Goal: Information Seeking & Learning: Learn about a topic

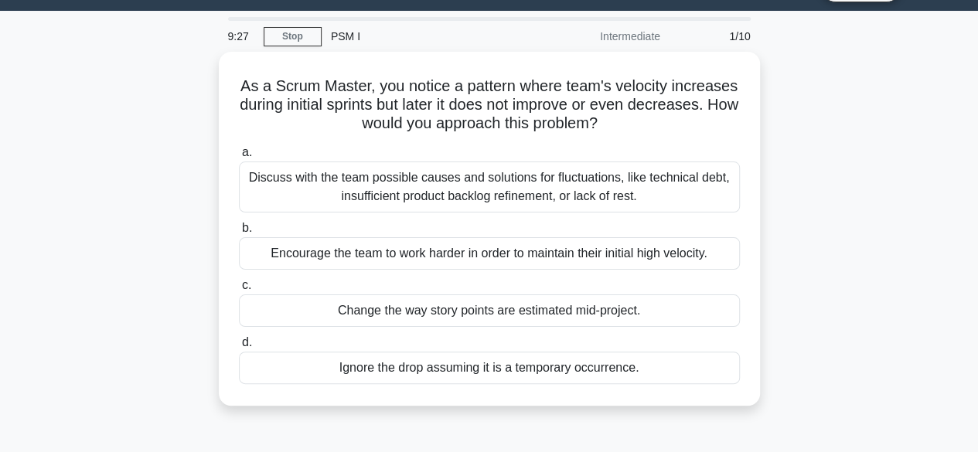
scroll to position [43, 0]
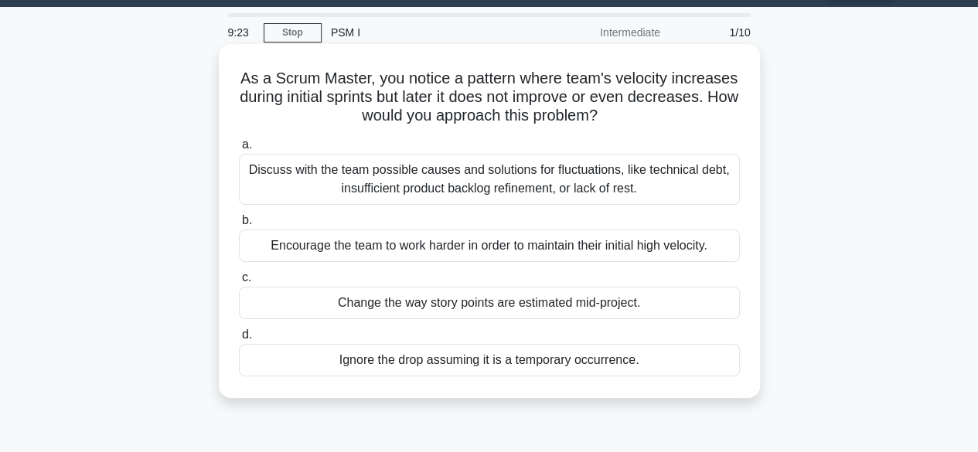
click at [552, 177] on div "Discuss with the team possible causes and solutions for fluctuations, like tech…" at bounding box center [489, 179] width 501 height 51
click at [239, 150] on input "a. Discuss with the team possible causes and solutions for fluctuations, like t…" at bounding box center [239, 145] width 0 height 10
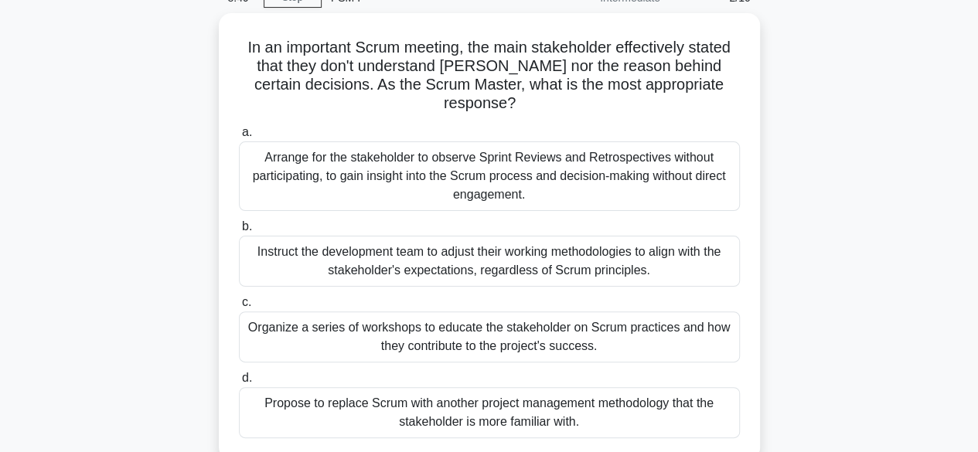
scroll to position [155, 0]
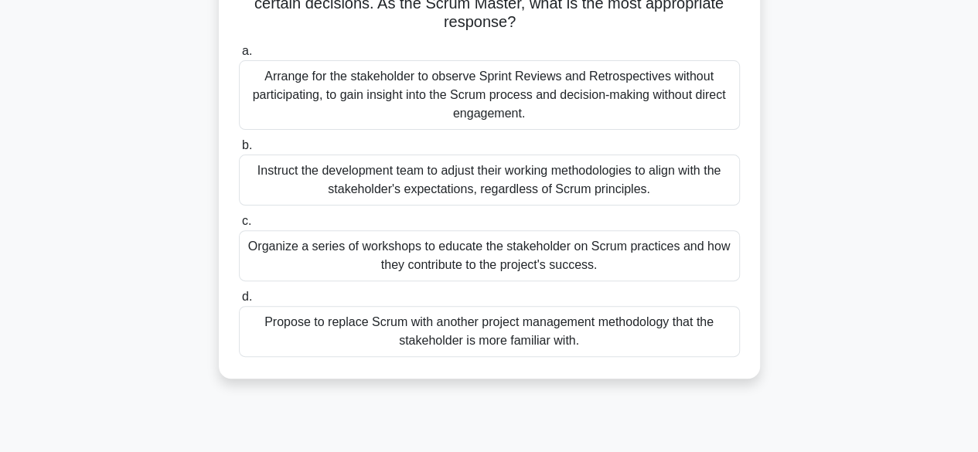
click at [454, 260] on div "Organize a series of workshops to educate the stakeholder on Scrum practices an…" at bounding box center [489, 255] width 501 height 51
click at [239, 227] on input "c. Organize a series of workshops to educate the stakeholder on Scrum practices…" at bounding box center [239, 222] width 0 height 10
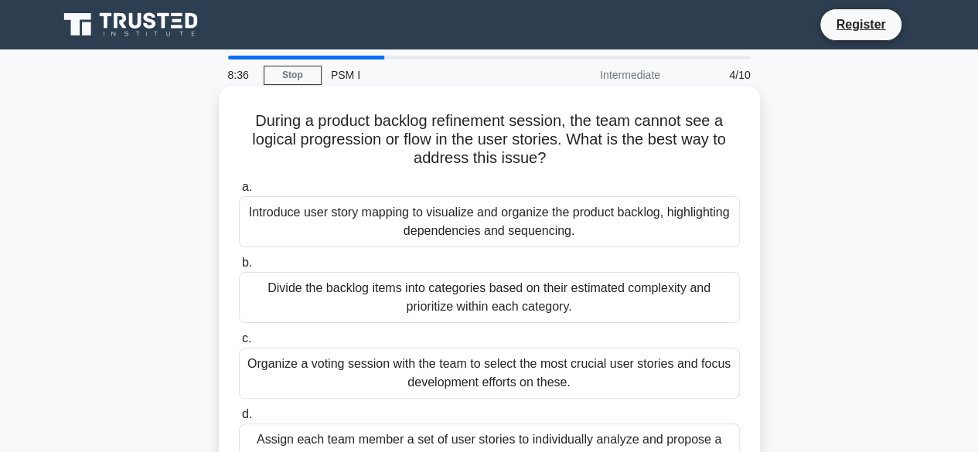
scroll to position [77, 0]
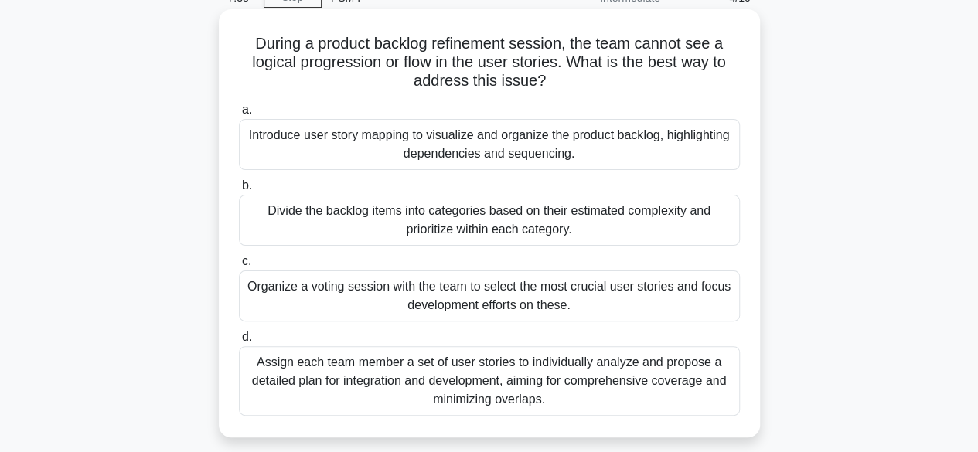
click at [544, 147] on div "Introduce user story mapping to visualize and organize the product backlog, hig…" at bounding box center [489, 144] width 501 height 51
click at [239, 115] on input "a. Introduce user story mapping to visualize and organize the product backlog, …" at bounding box center [239, 110] width 0 height 10
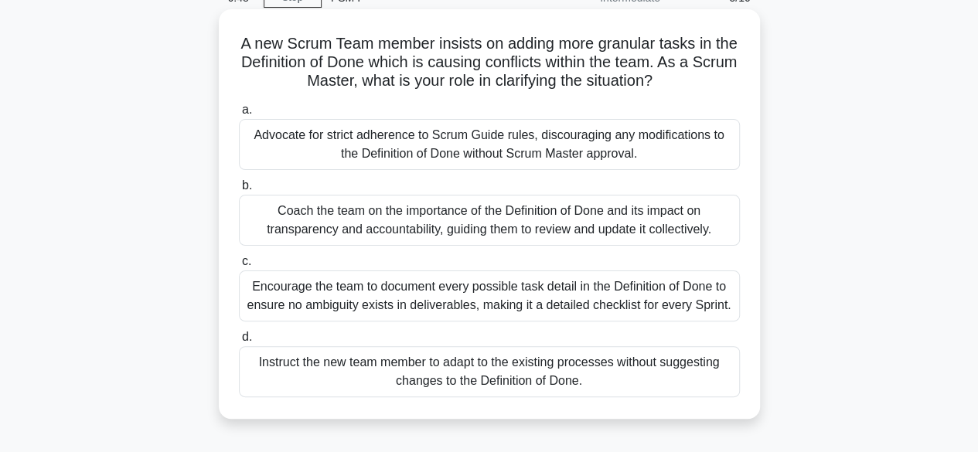
click at [506, 217] on div "Coach the team on the importance of the Definition of Done and its impact on tr…" at bounding box center [489, 220] width 501 height 51
click at [239, 191] on input "b. Coach the team on the importance of the Definition of Done and its impact on…" at bounding box center [239, 186] width 0 height 10
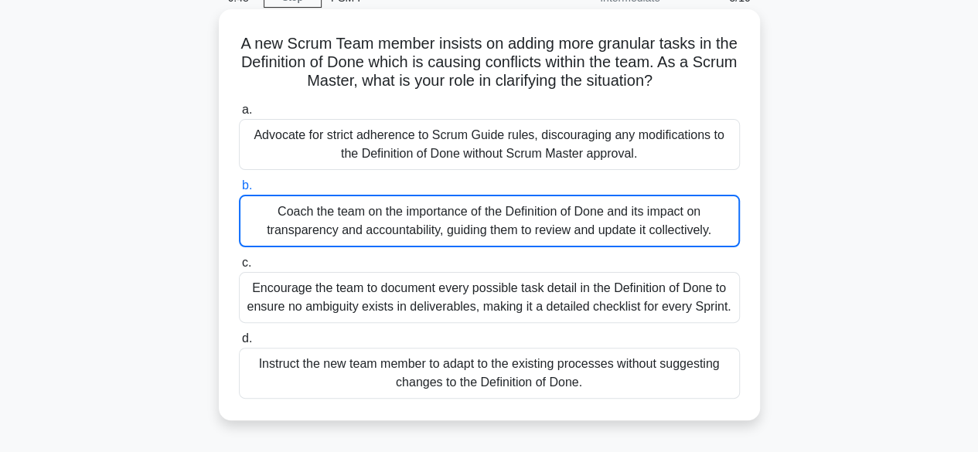
click at [506, 217] on div "6:48 Stop PSM I Intermediate 5/10 A new Scrum Team member insists on adding mor…" at bounding box center [490, 364] width 882 height 773
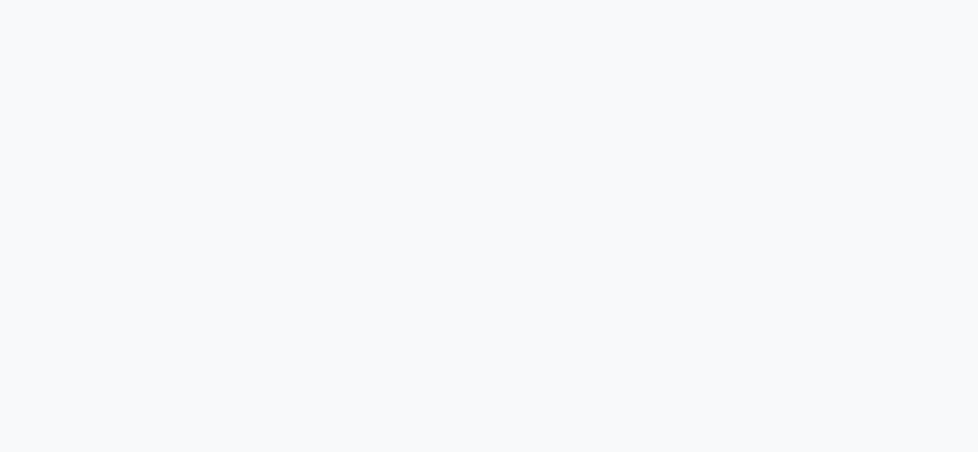
scroll to position [0, 0]
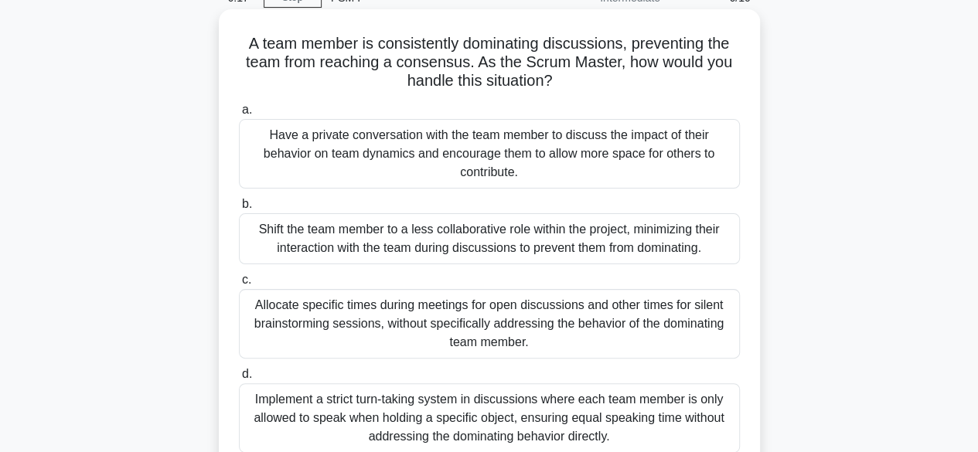
scroll to position [155, 0]
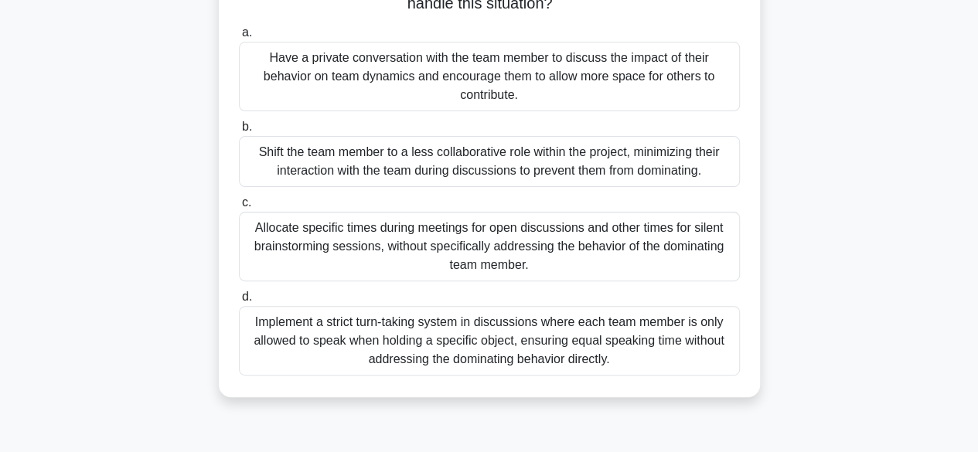
click at [531, 247] on div "Allocate specific times during meetings for open discussions and other times fo…" at bounding box center [489, 247] width 501 height 70
click at [239, 208] on input "c. Allocate specific times during meetings for open discussions and other times…" at bounding box center [239, 203] width 0 height 10
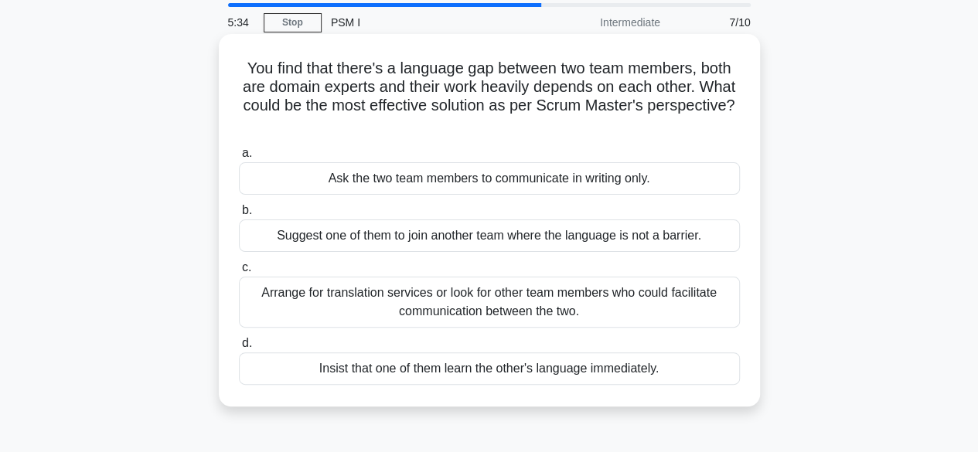
scroll to position [77, 0]
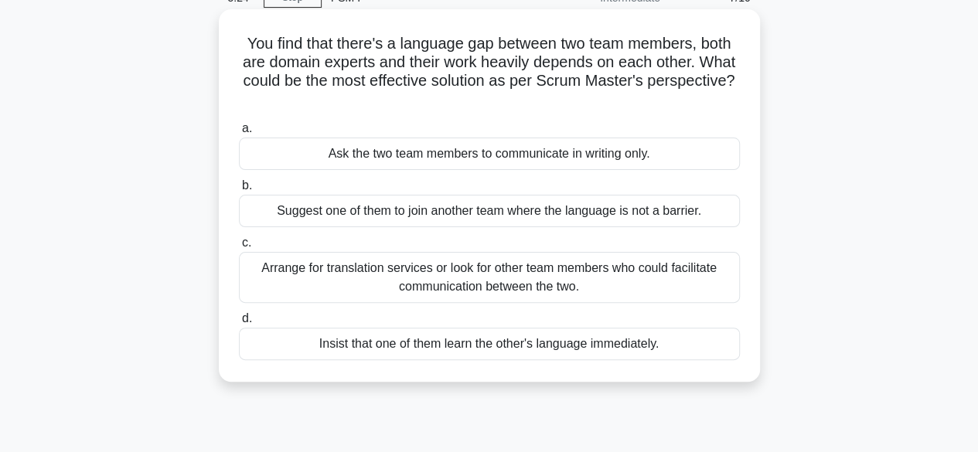
click at [487, 288] on div "Arrange for translation services or look for other team members who could facil…" at bounding box center [489, 277] width 501 height 51
click at [239, 248] on input "c. Arrange for translation services or look for other team members who could fa…" at bounding box center [239, 243] width 0 height 10
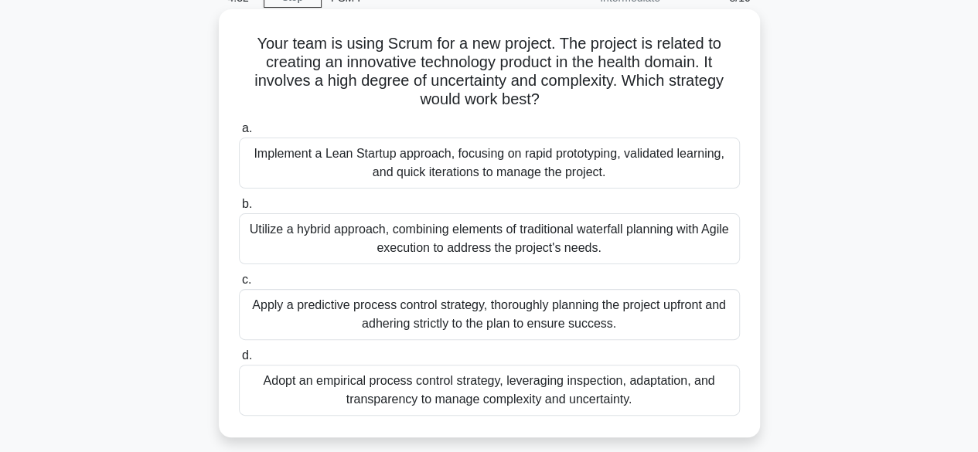
click at [490, 162] on div "Implement a Lean Startup approach, focusing on rapid prototyping, validated lea…" at bounding box center [489, 163] width 501 height 51
click at [239, 134] on input "a. Implement a Lean Startup approach, focusing on rapid prototyping, validated …" at bounding box center [239, 129] width 0 height 10
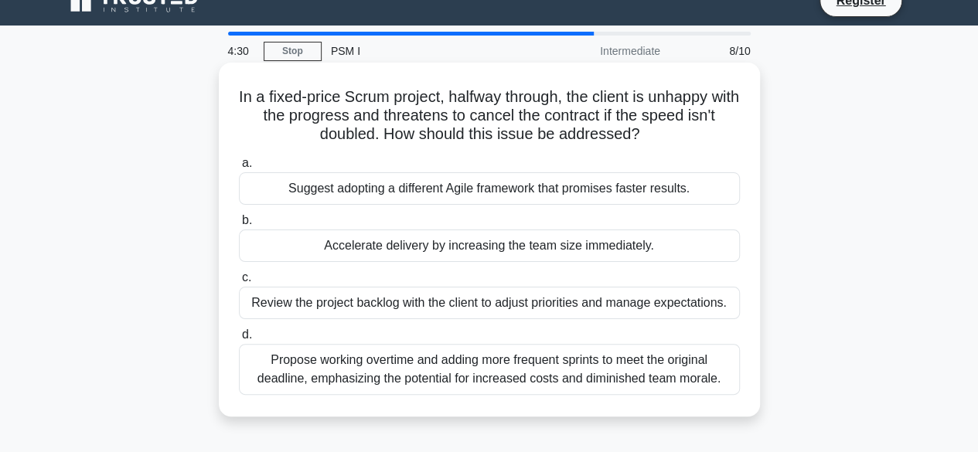
scroll to position [0, 0]
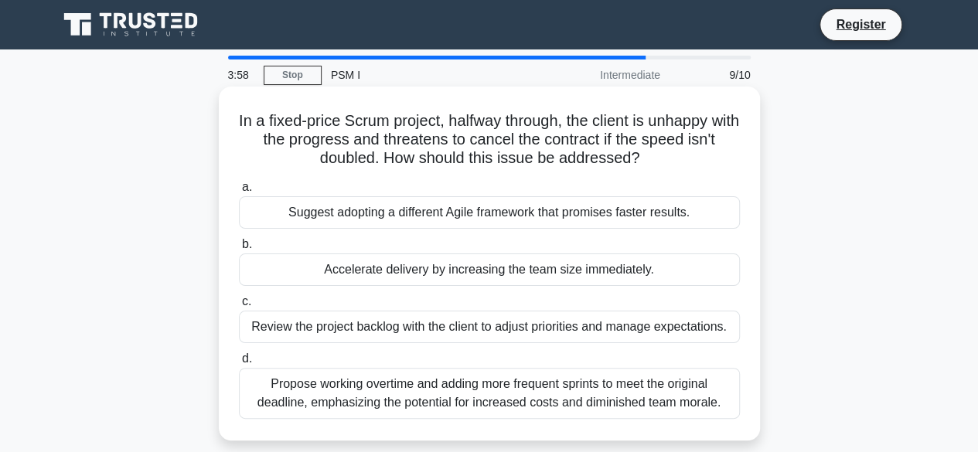
click at [435, 322] on div "Review the project backlog with the client to adjust priorities and manage expe…" at bounding box center [489, 327] width 501 height 32
click at [239, 307] on input "c. Review the project backlog with the client to adjust priorities and manage e…" at bounding box center [239, 302] width 0 height 10
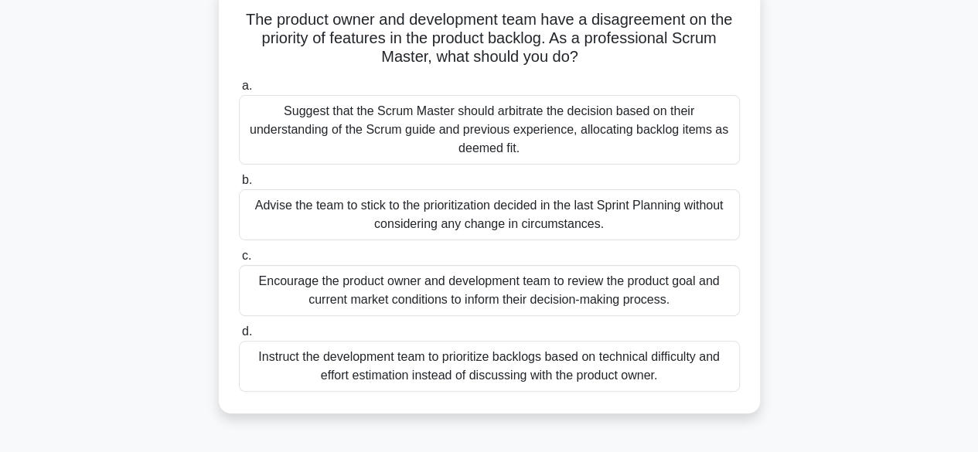
scroll to position [77, 0]
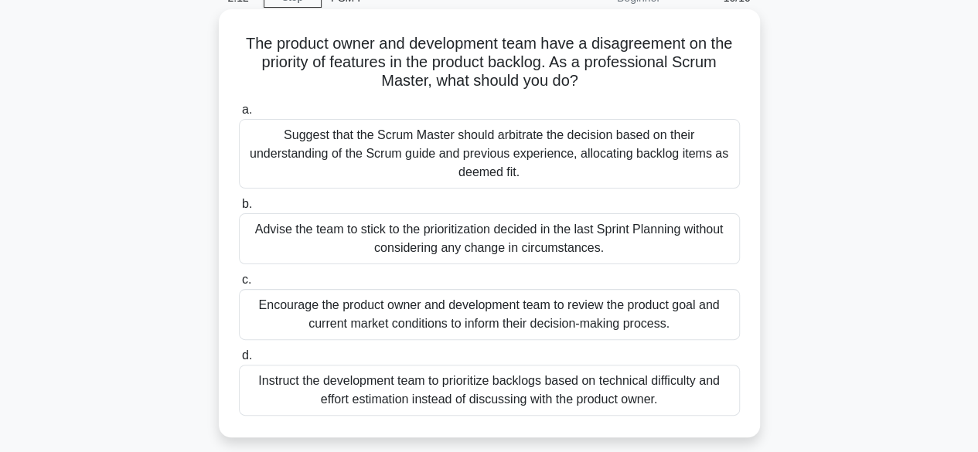
click at [340, 321] on div "Encourage the product owner and development team to review the product goal and…" at bounding box center [489, 314] width 501 height 51
click at [239, 285] on input "c. Encourage the product owner and development team to review the product goal …" at bounding box center [239, 280] width 0 height 10
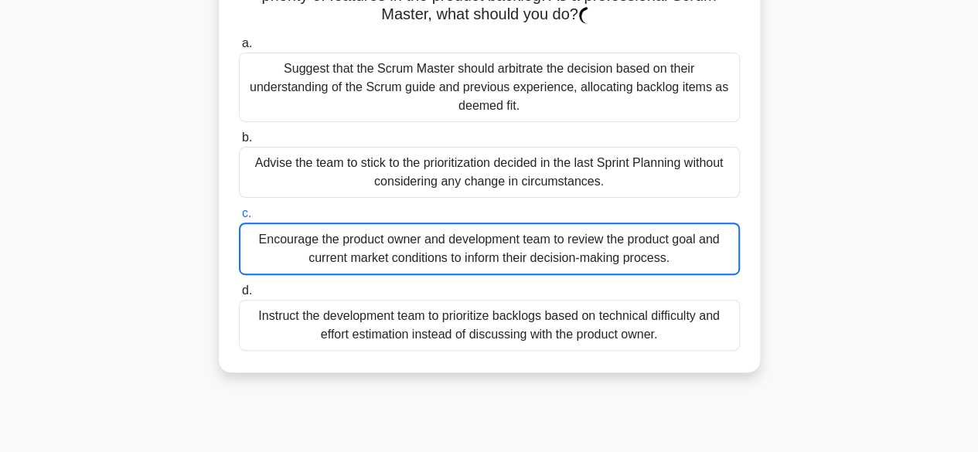
scroll to position [0, 0]
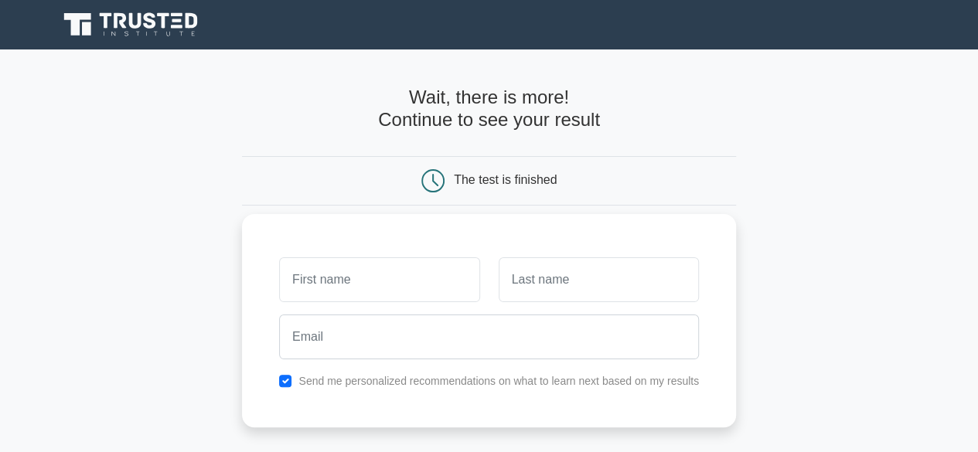
click at [293, 379] on div "Send me personalized recommendations on what to learn next based on my results" at bounding box center [489, 381] width 439 height 19
click at [288, 388] on div "Send me personalized recommendations on what to learn next based on my results" at bounding box center [489, 381] width 439 height 19
click at [289, 381] on input "checkbox" at bounding box center [285, 381] width 12 height 12
checkbox input "false"
click at [363, 268] on input "text" at bounding box center [379, 280] width 200 height 45
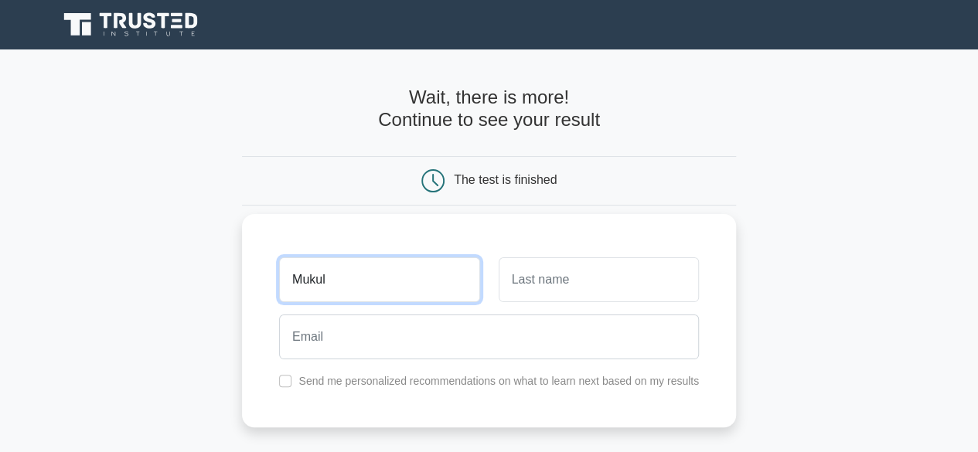
type input "Mukul"
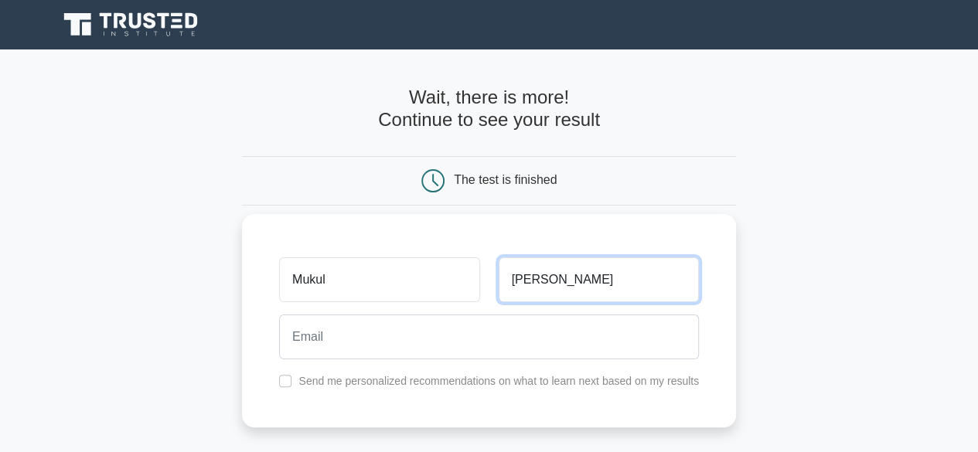
type input "Baweja"
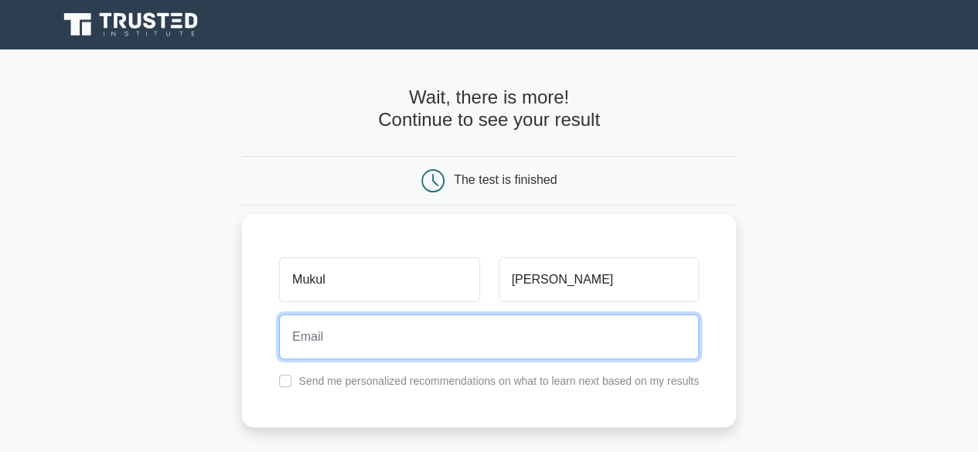
click at [322, 343] on input "email" at bounding box center [489, 337] width 420 height 45
type input "mukul.baweja@gmail.com"
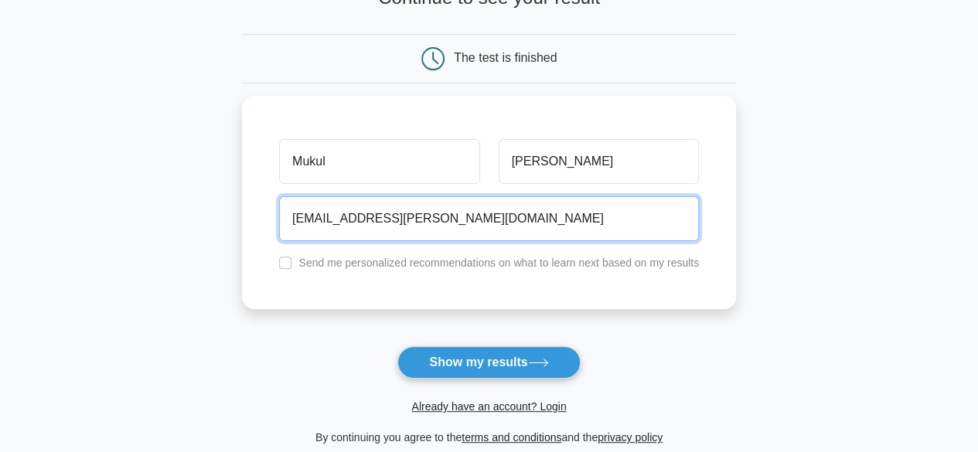
scroll to position [155, 0]
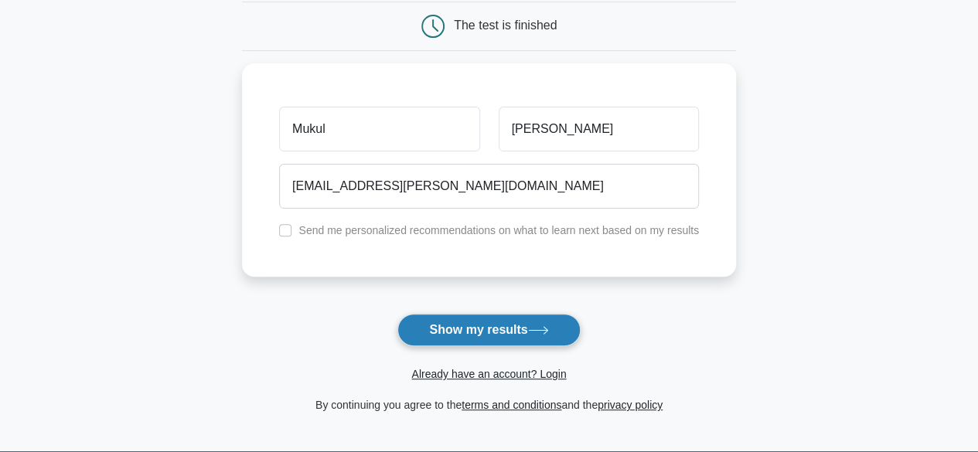
click at [458, 323] on button "Show my results" at bounding box center [489, 330] width 183 height 32
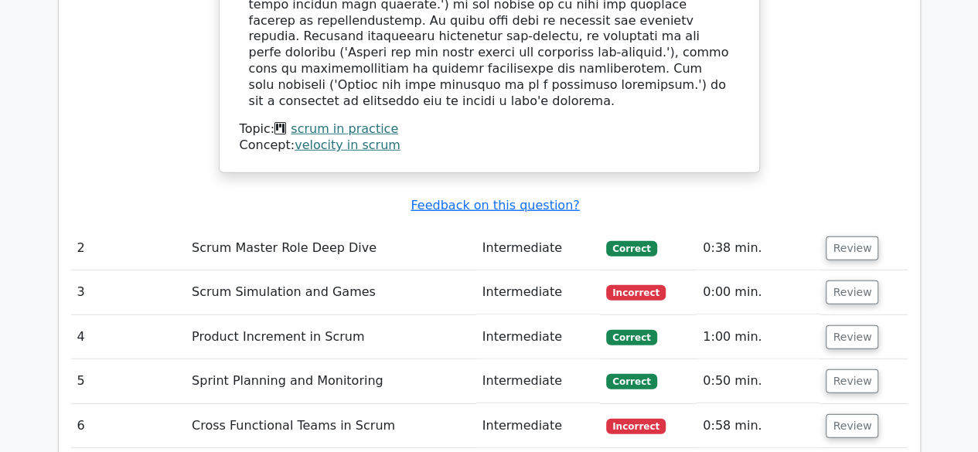
scroll to position [2011, 0]
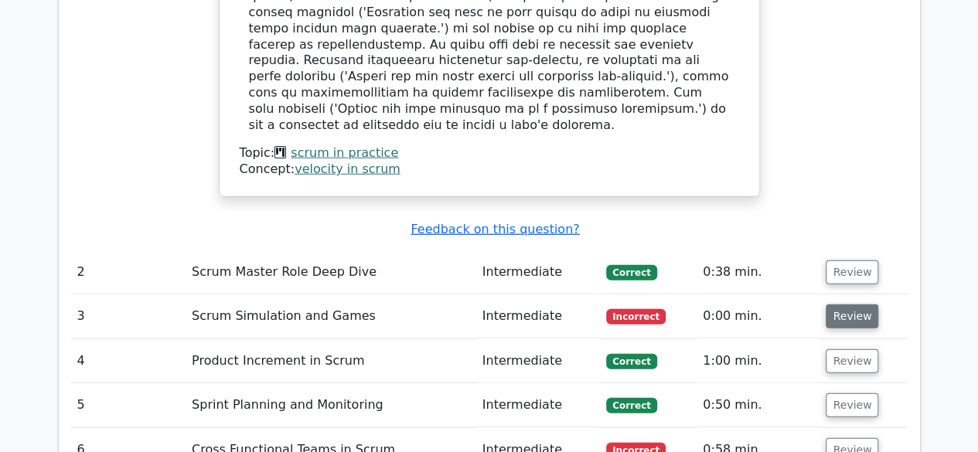
click at [848, 305] on button "Review" at bounding box center [852, 317] width 53 height 24
click at [617, 295] on td "Incorrect" at bounding box center [648, 317] width 97 height 44
click at [622, 309] on span "Incorrect" at bounding box center [636, 316] width 60 height 15
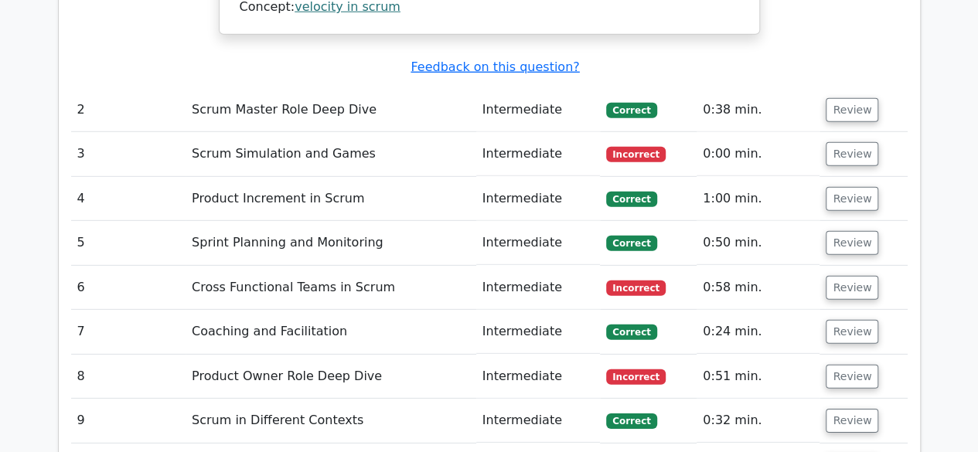
scroll to position [2243, 0]
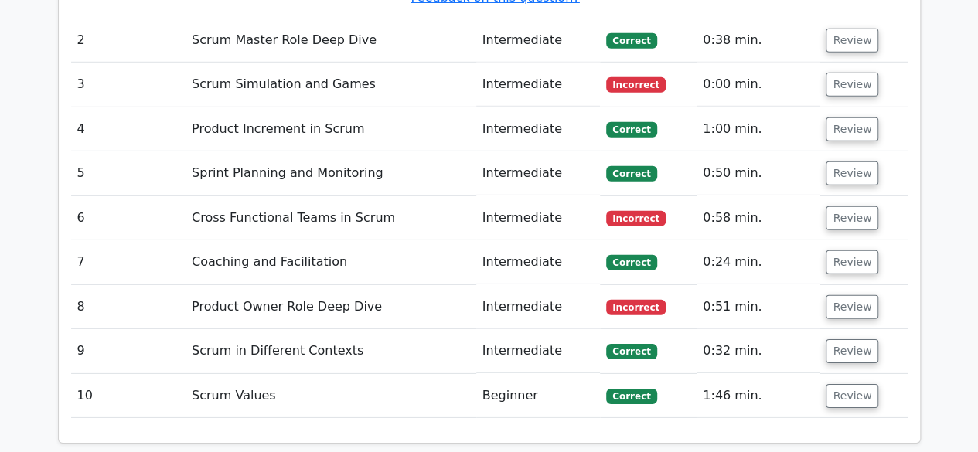
click at [305, 285] on td "Product Owner Role Deep Dive" at bounding box center [331, 307] width 291 height 44
click at [313, 285] on td "Product Owner Role Deep Dive" at bounding box center [331, 307] width 291 height 44
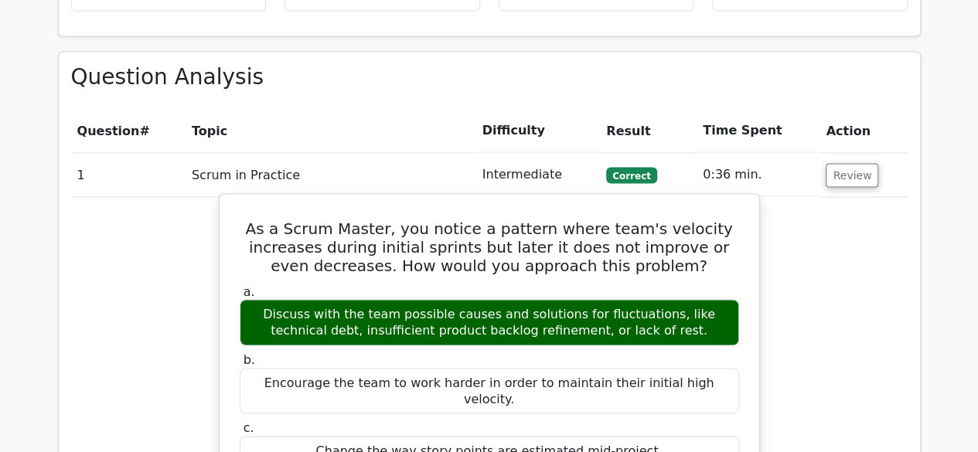
scroll to position [1315, 0]
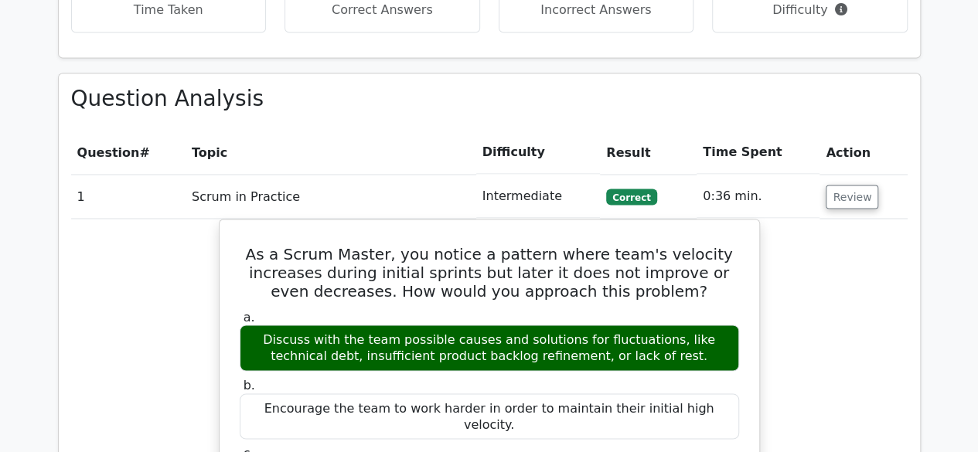
click at [84, 174] on td "1" at bounding box center [128, 196] width 115 height 44
click at [861, 185] on button "Review" at bounding box center [852, 197] width 53 height 24
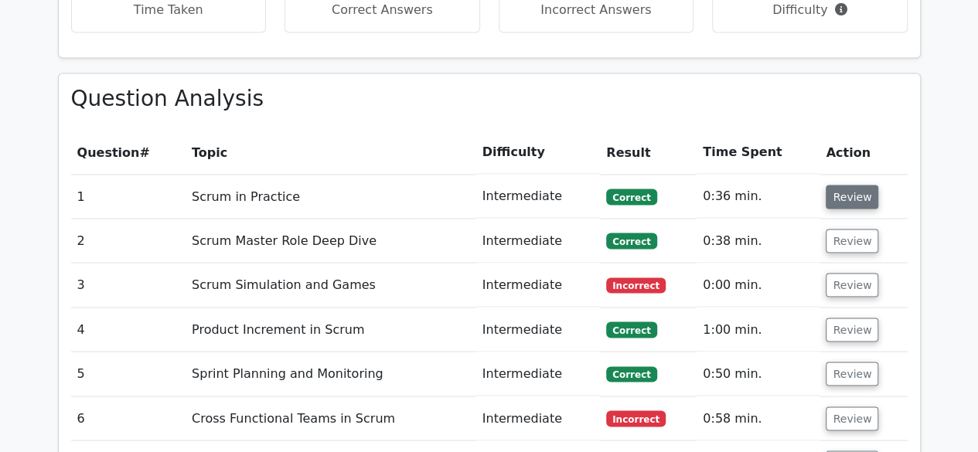
click at [843, 185] on button "Review" at bounding box center [852, 197] width 53 height 24
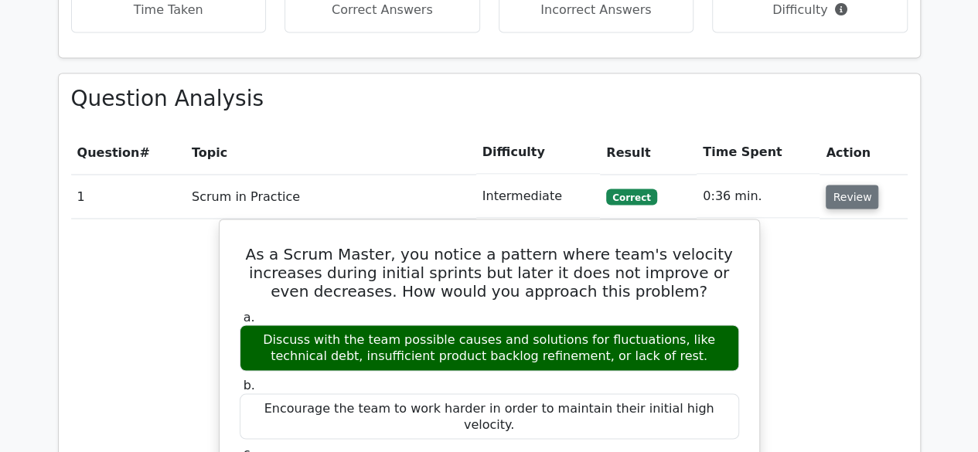
click at [852, 185] on button "Review" at bounding box center [852, 197] width 53 height 24
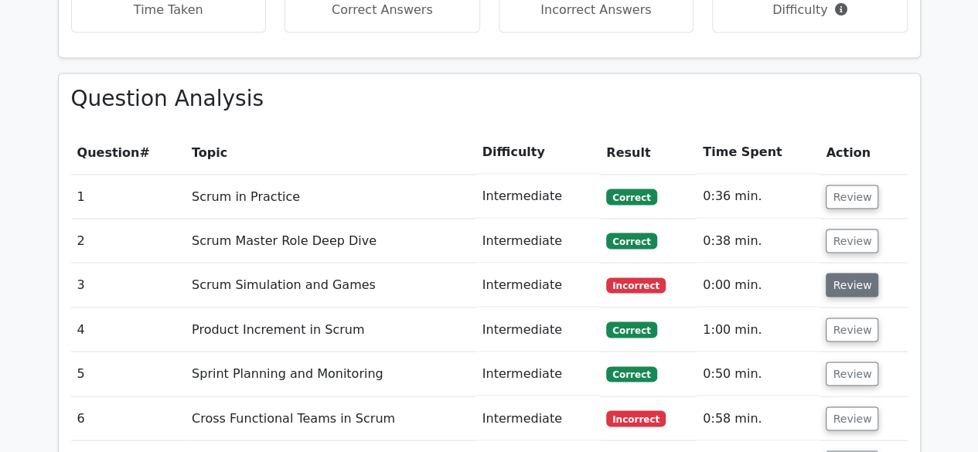
click at [851, 273] on button "Review" at bounding box center [852, 285] width 53 height 24
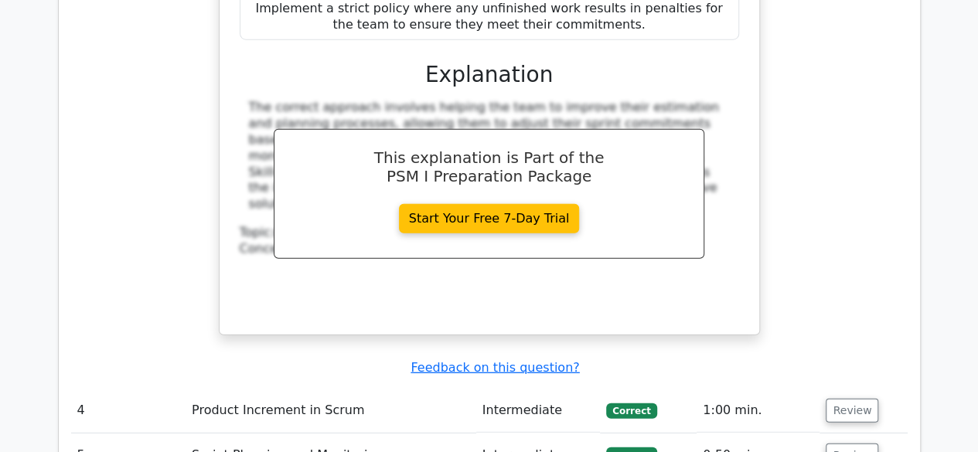
scroll to position [2082, 0]
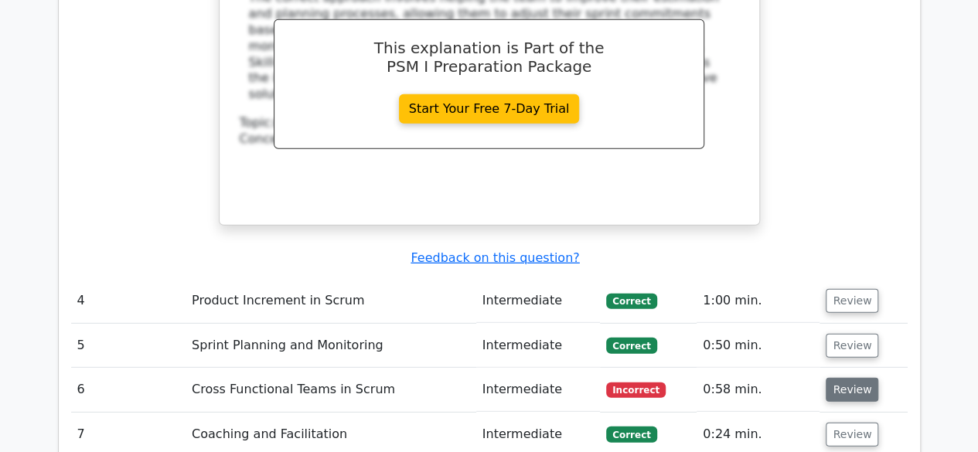
click at [849, 378] on button "Review" at bounding box center [852, 390] width 53 height 24
click at [855, 378] on button "Review" at bounding box center [852, 390] width 53 height 24
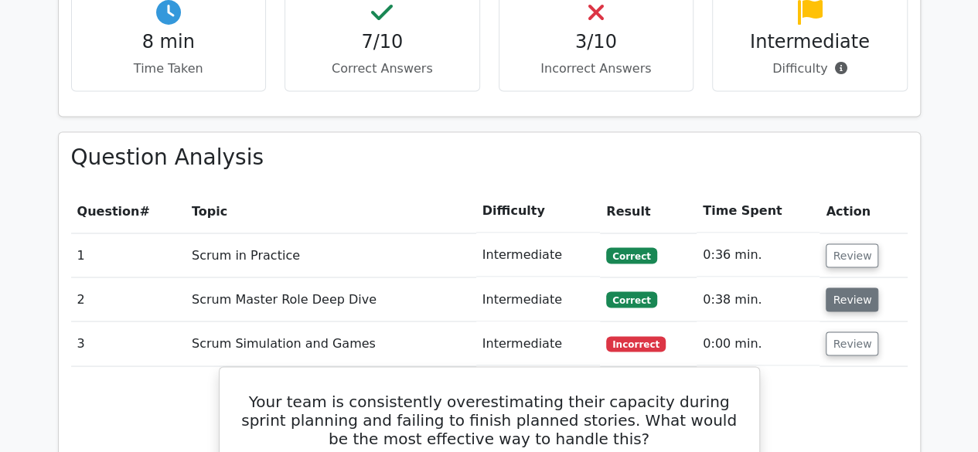
scroll to position [1231, 0]
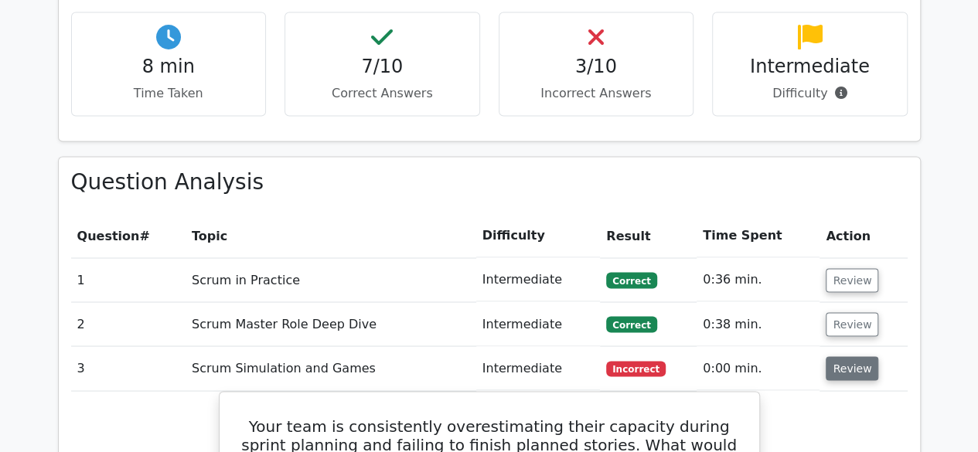
click at [838, 357] on button "Review" at bounding box center [852, 369] width 53 height 24
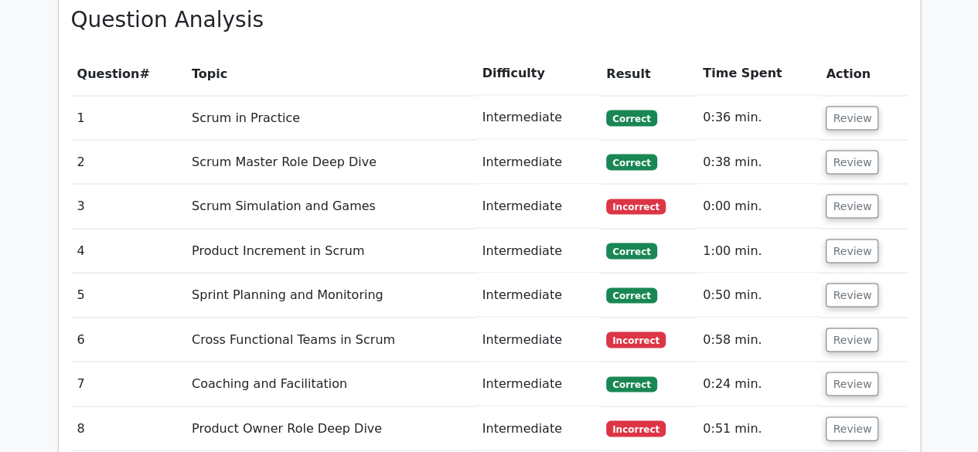
scroll to position [1463, 0]
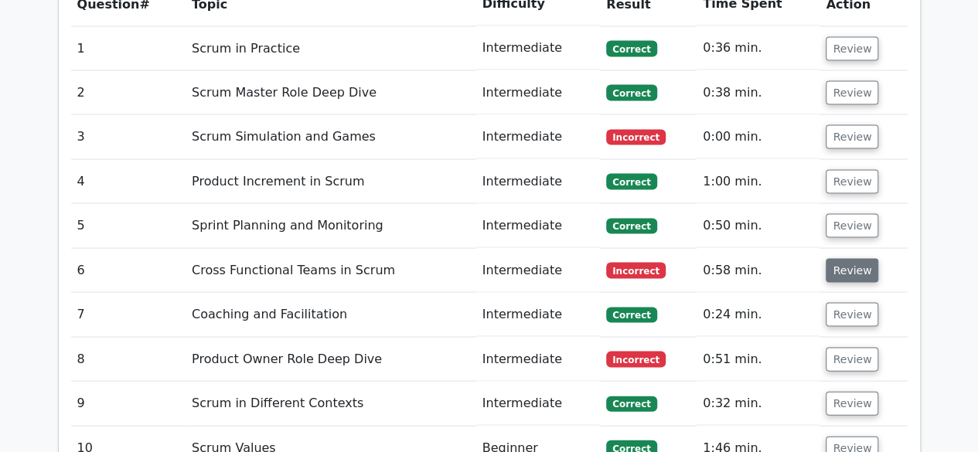
click at [841, 258] on button "Review" at bounding box center [852, 270] width 53 height 24
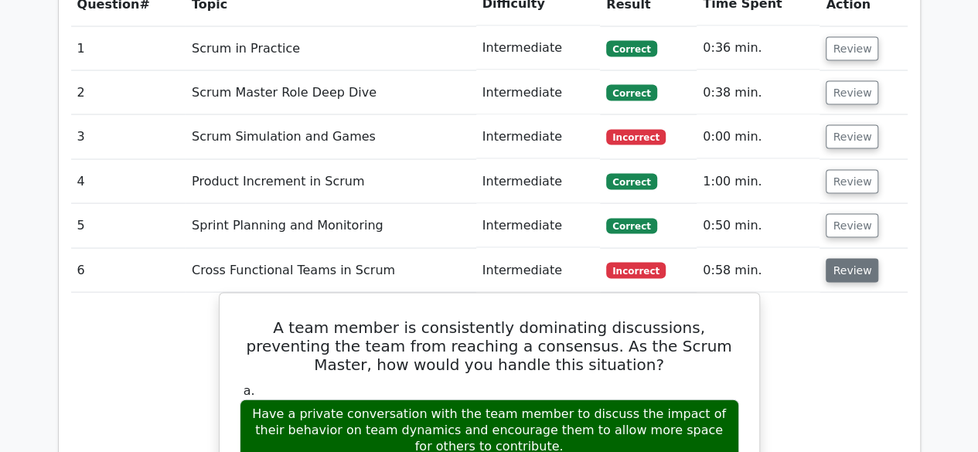
click at [845, 258] on button "Review" at bounding box center [852, 270] width 53 height 24
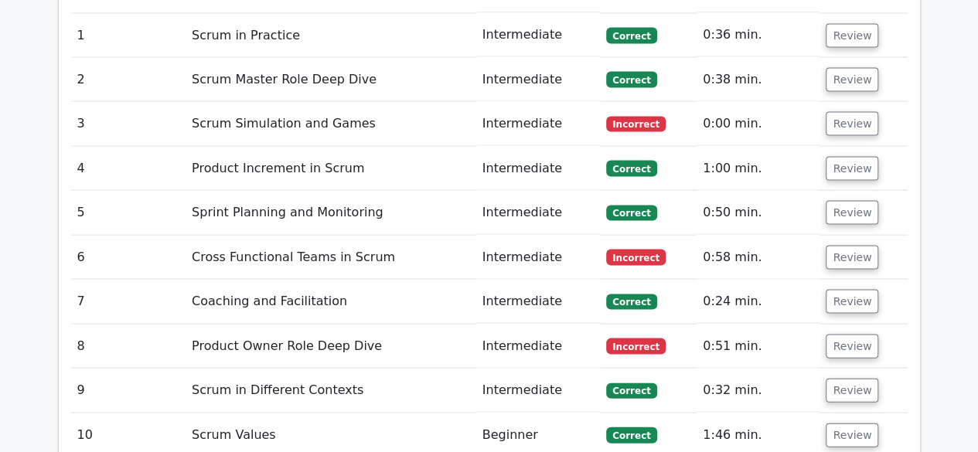
scroll to position [1618, 0]
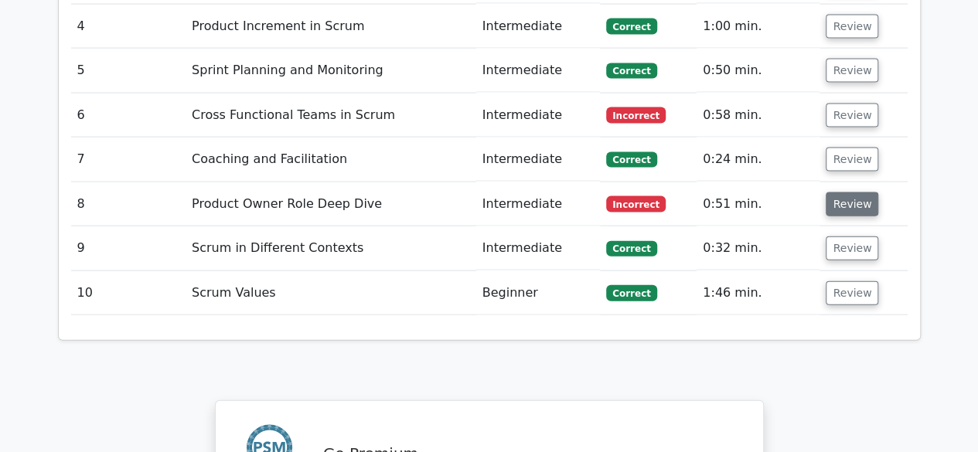
click at [848, 193] on button "Review" at bounding box center [852, 205] width 53 height 24
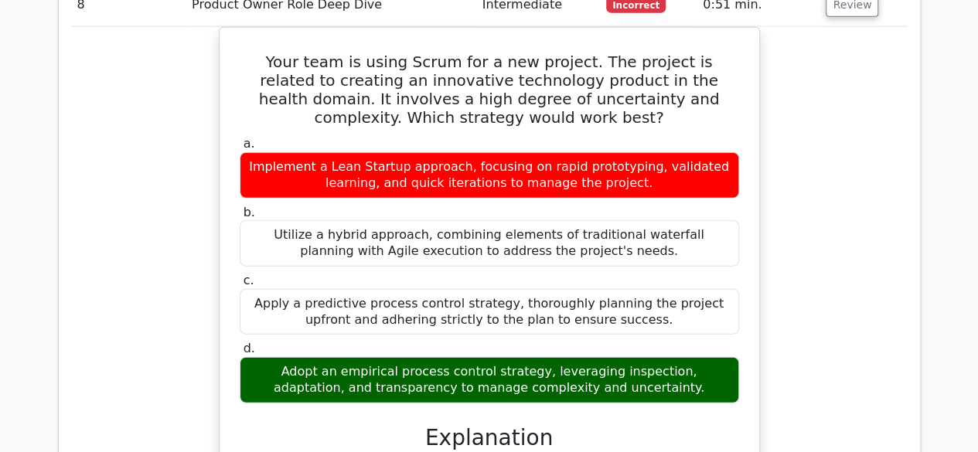
scroll to position [1753, 0]
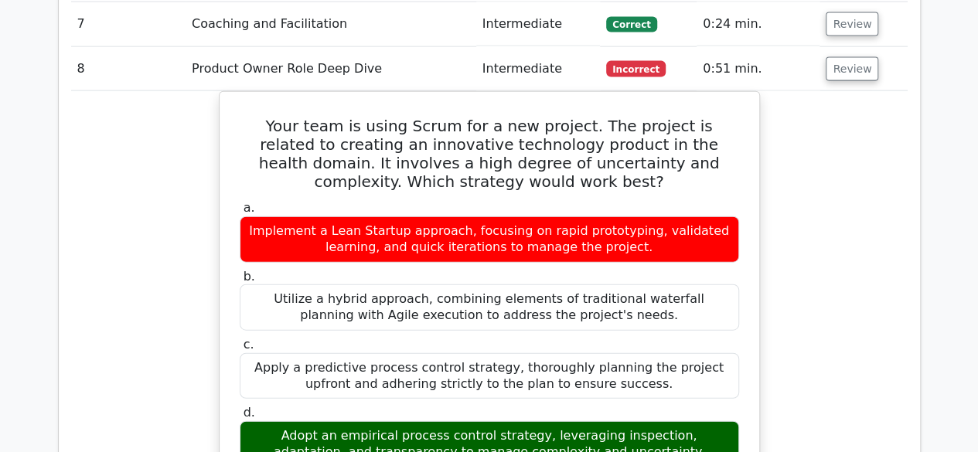
click at [135, 265] on div "Your team is using Scrum for a new project. The project is related to creating …" at bounding box center [489, 406] width 837 height 631
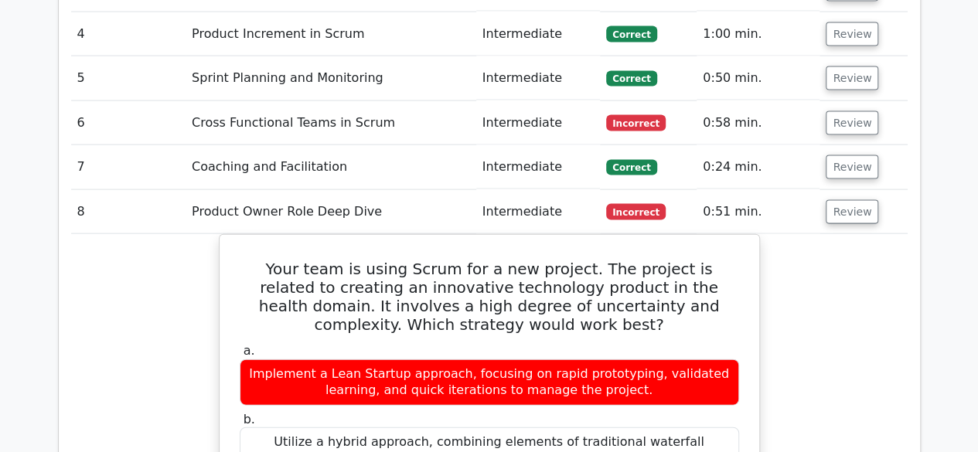
scroll to position [1547, 0]
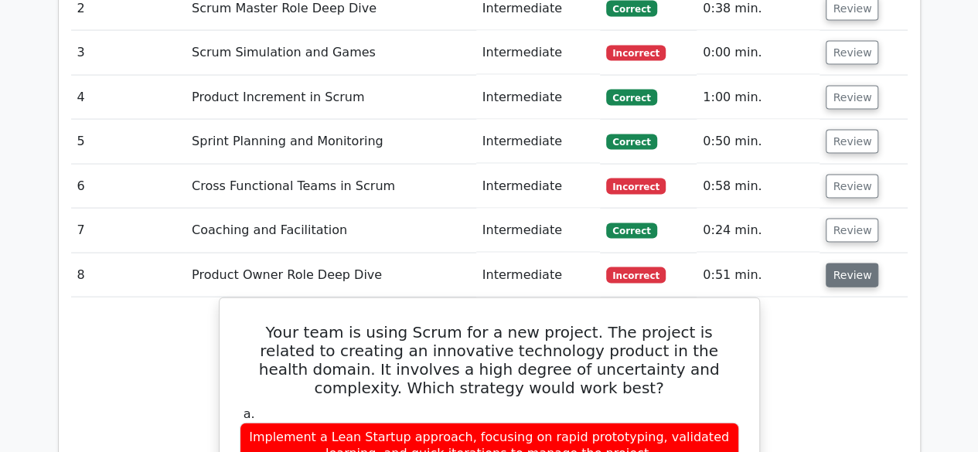
click at [846, 264] on button "Review" at bounding box center [852, 276] width 53 height 24
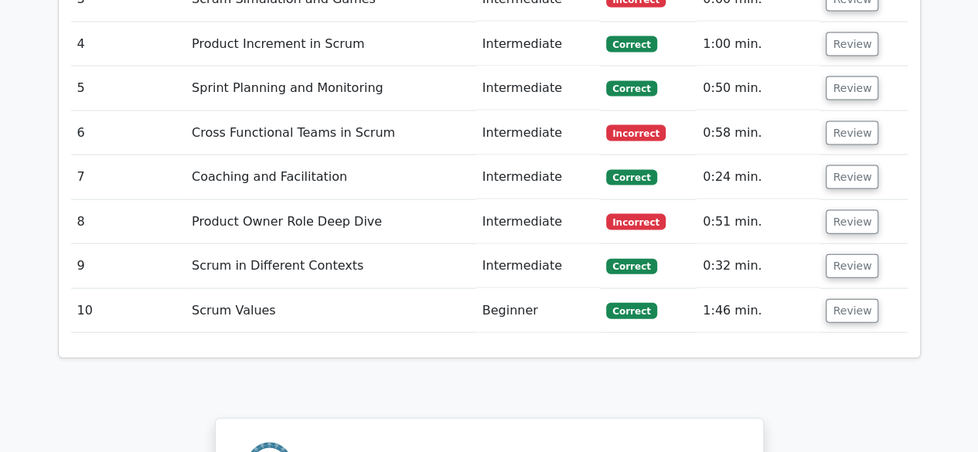
scroll to position [1469, 0]
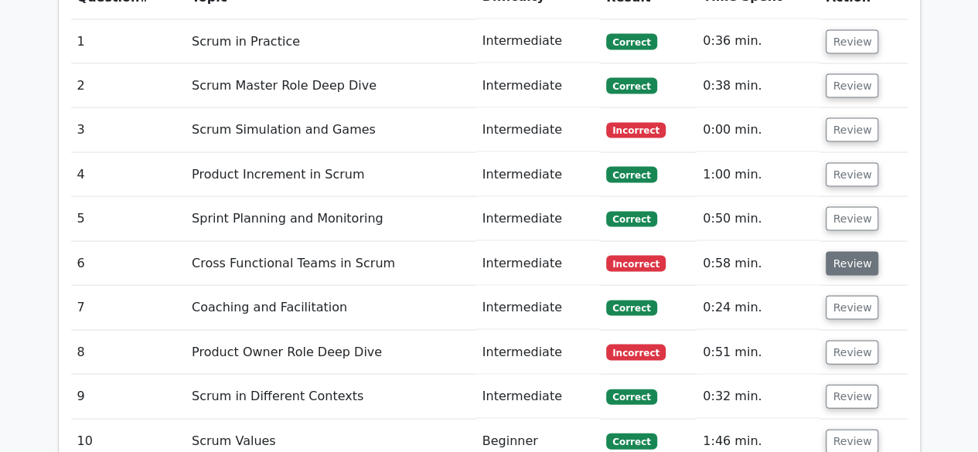
click at [849, 252] on button "Review" at bounding box center [852, 264] width 53 height 24
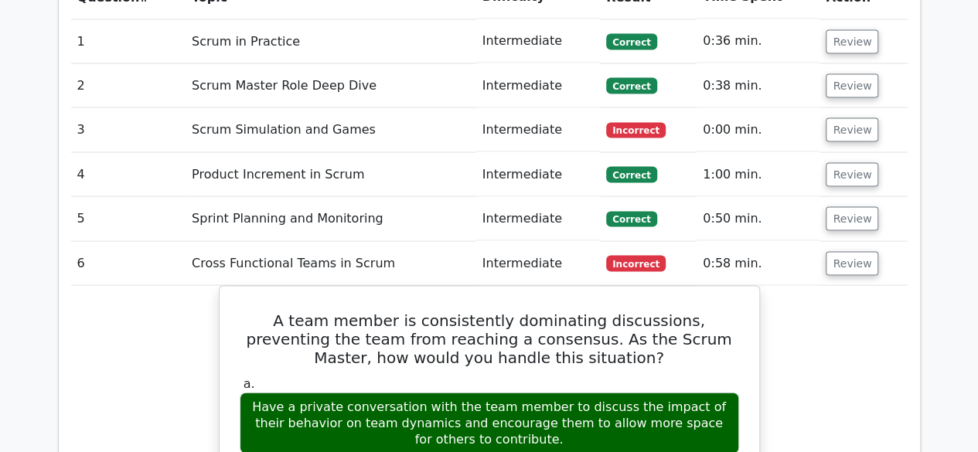
scroll to position [1392, 0]
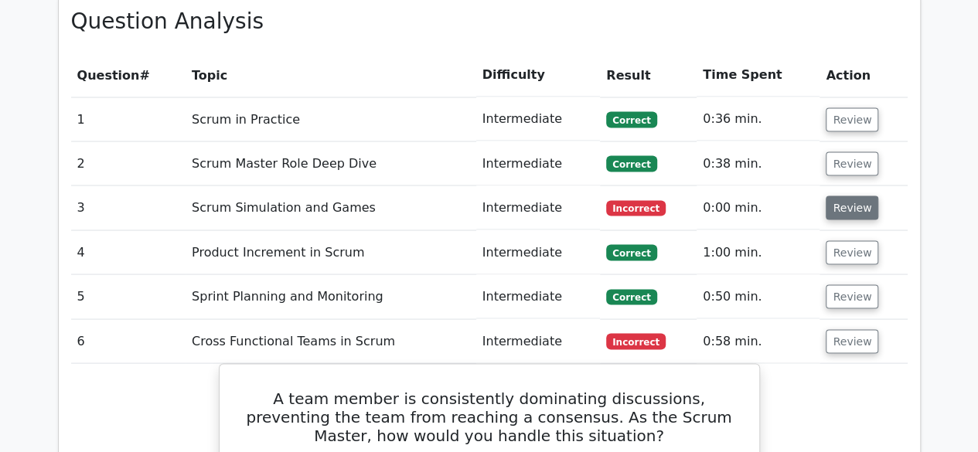
click at [849, 196] on button "Review" at bounding box center [852, 208] width 53 height 24
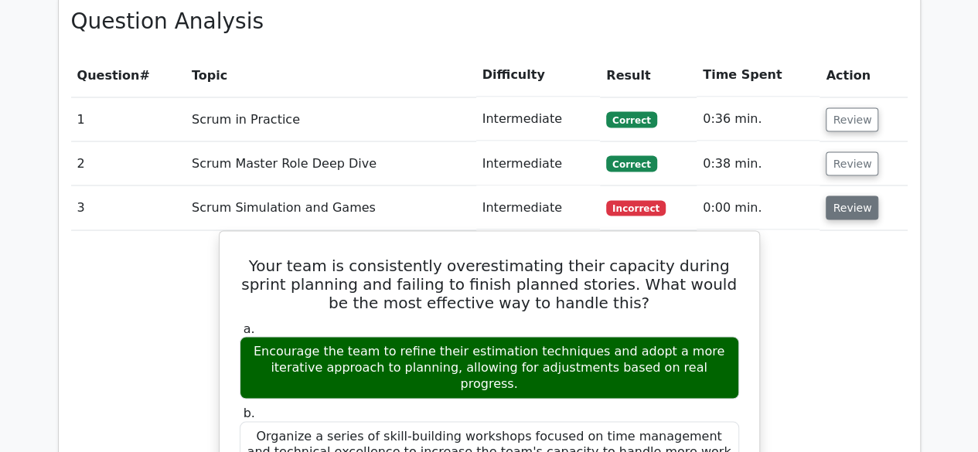
click at [849, 196] on button "Review" at bounding box center [852, 208] width 53 height 24
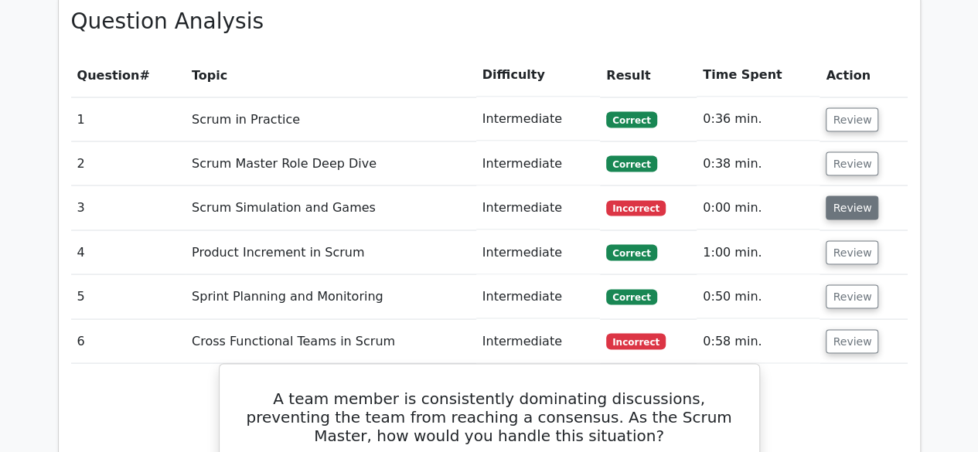
click at [851, 196] on button "Review" at bounding box center [852, 208] width 53 height 24
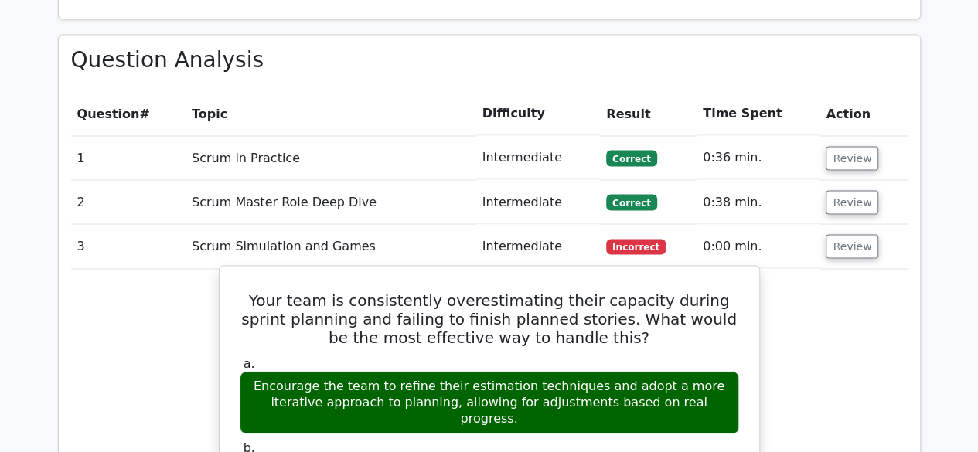
scroll to position [1315, 0]
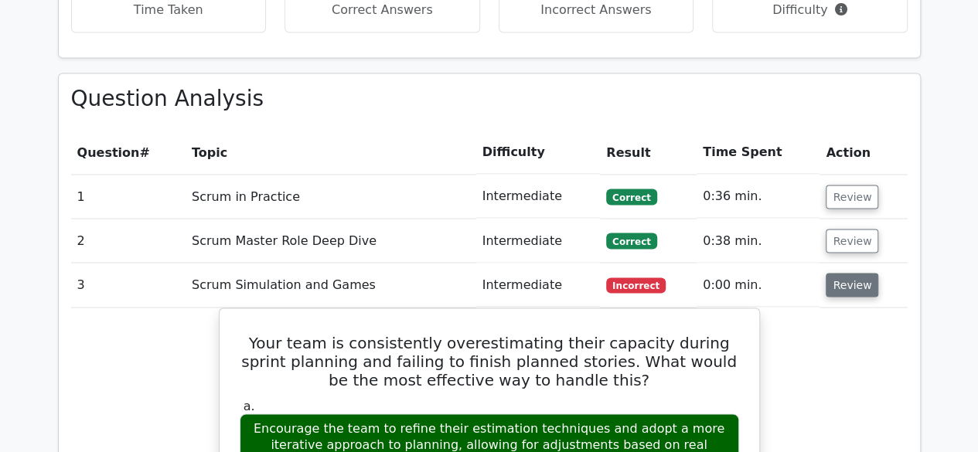
click at [863, 273] on button "Review" at bounding box center [852, 285] width 53 height 24
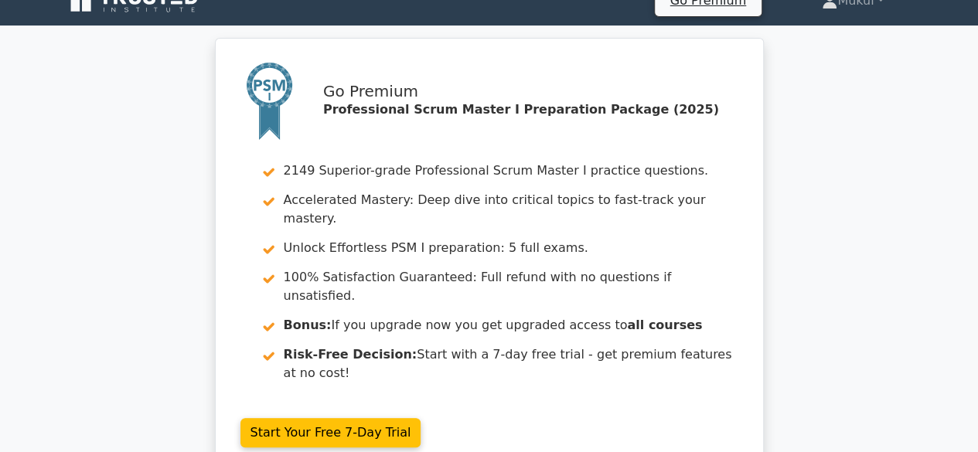
scroll to position [0, 0]
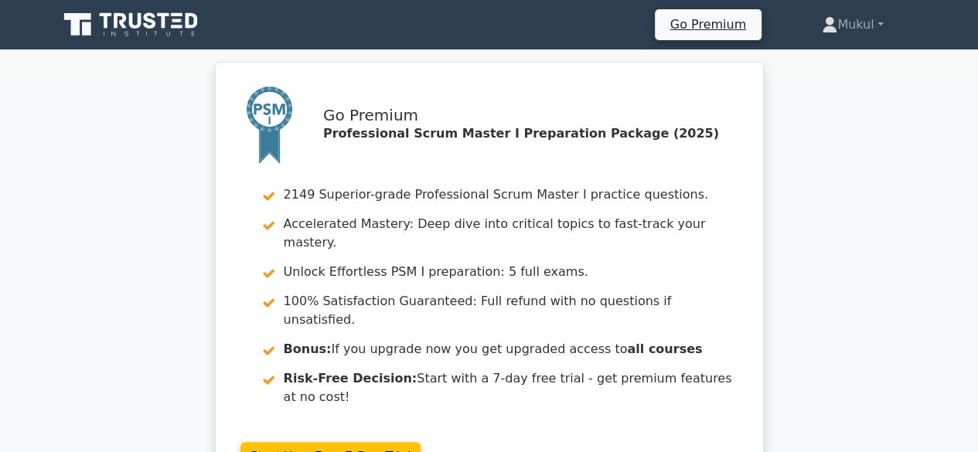
click at [148, 15] on icon at bounding box center [150, 20] width 12 height 16
